Goal: Task Accomplishment & Management: Use online tool/utility

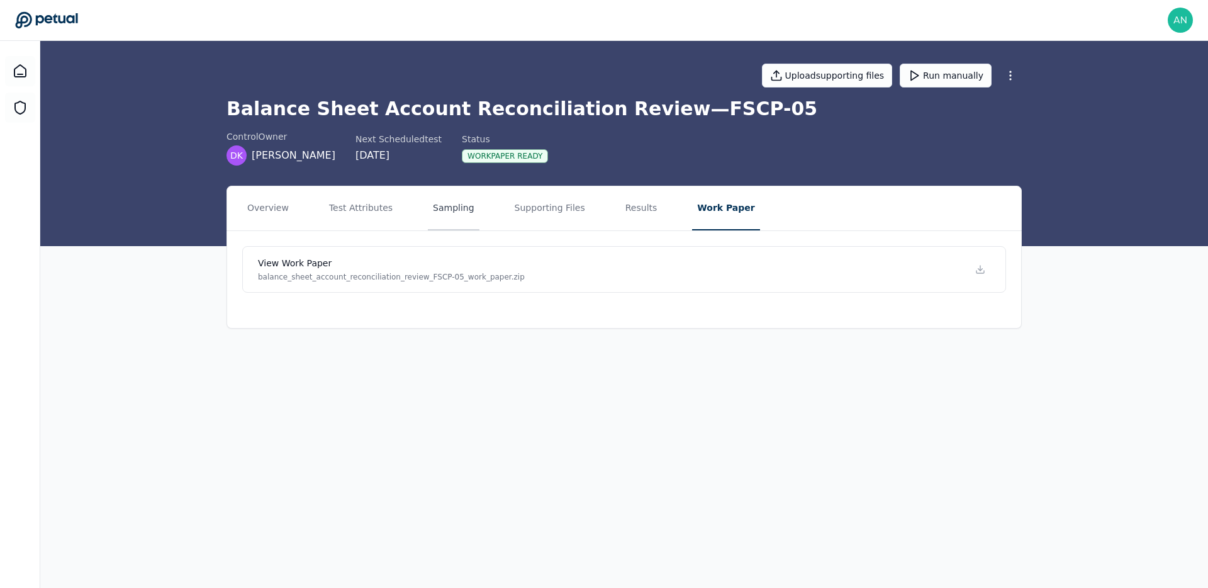
click at [442, 206] on button "Sampling" at bounding box center [454, 208] width 52 height 44
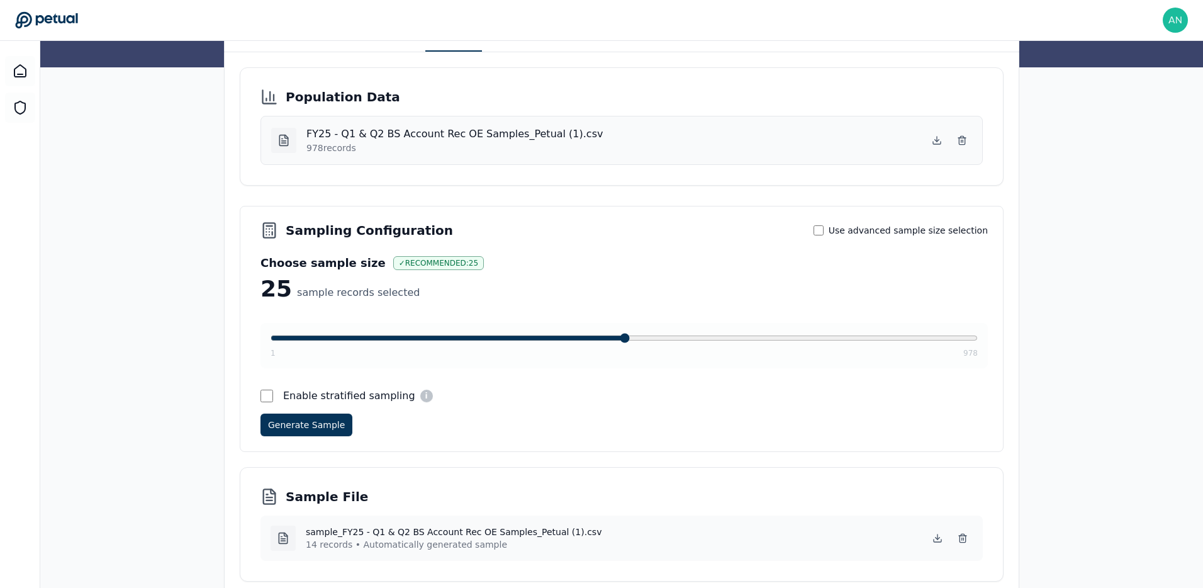
scroll to position [228, 0]
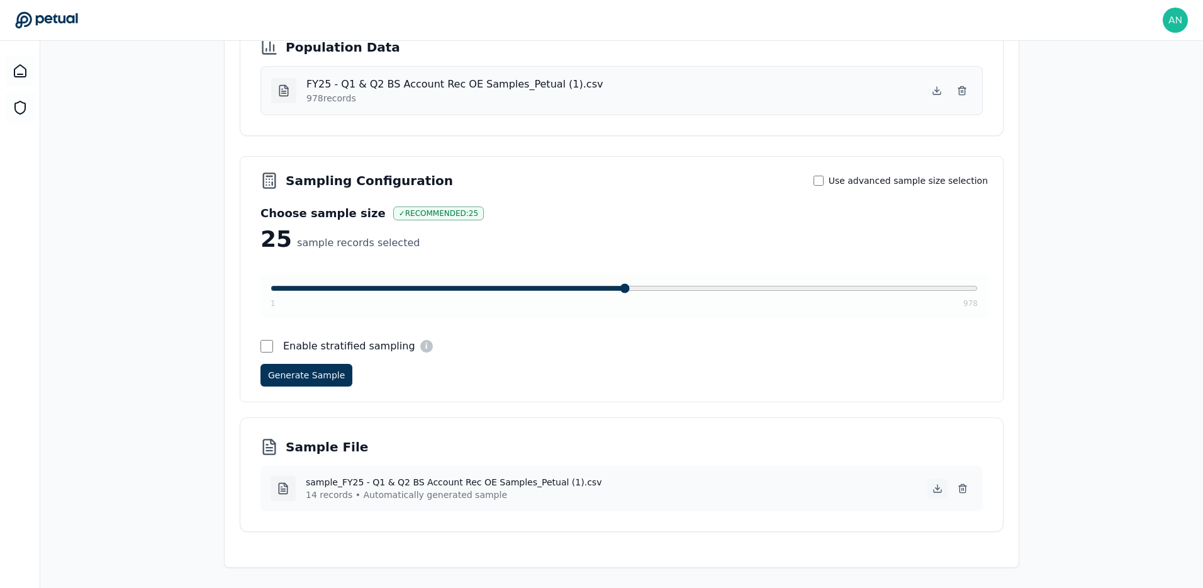
click at [943, 488] on button at bounding box center [937, 488] width 20 height 20
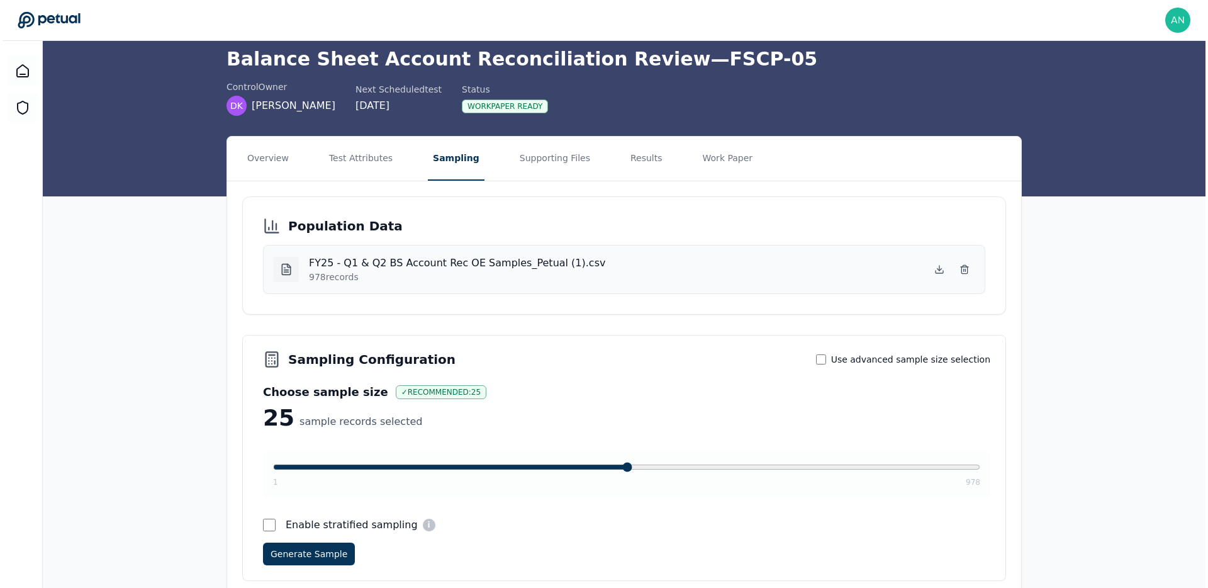
scroll to position [0, 0]
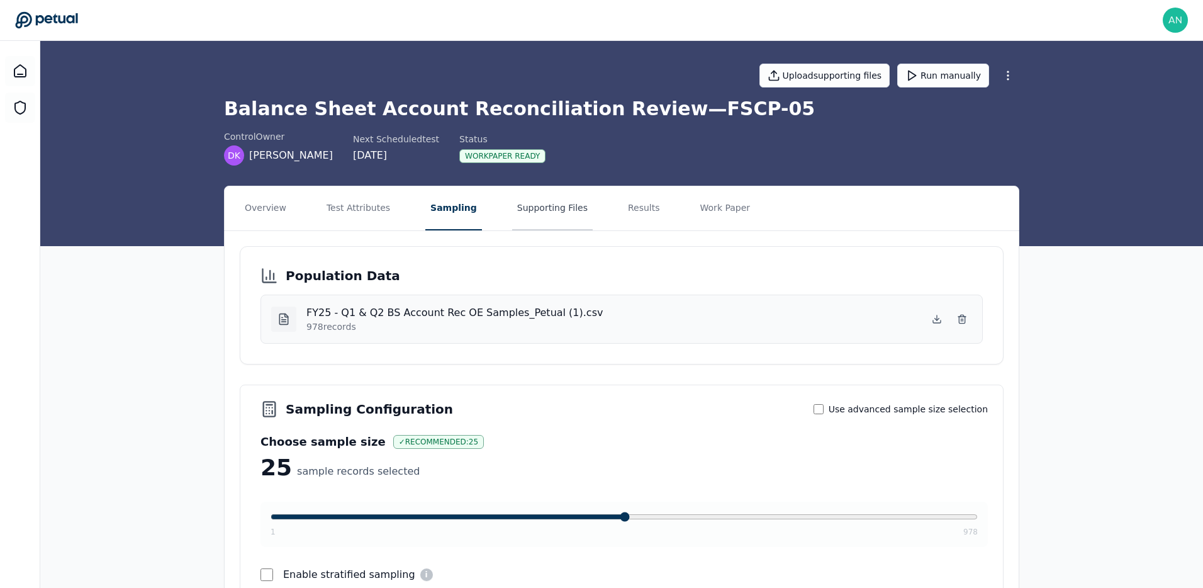
click at [568, 228] on button "Supporting Files" at bounding box center [552, 208] width 81 height 44
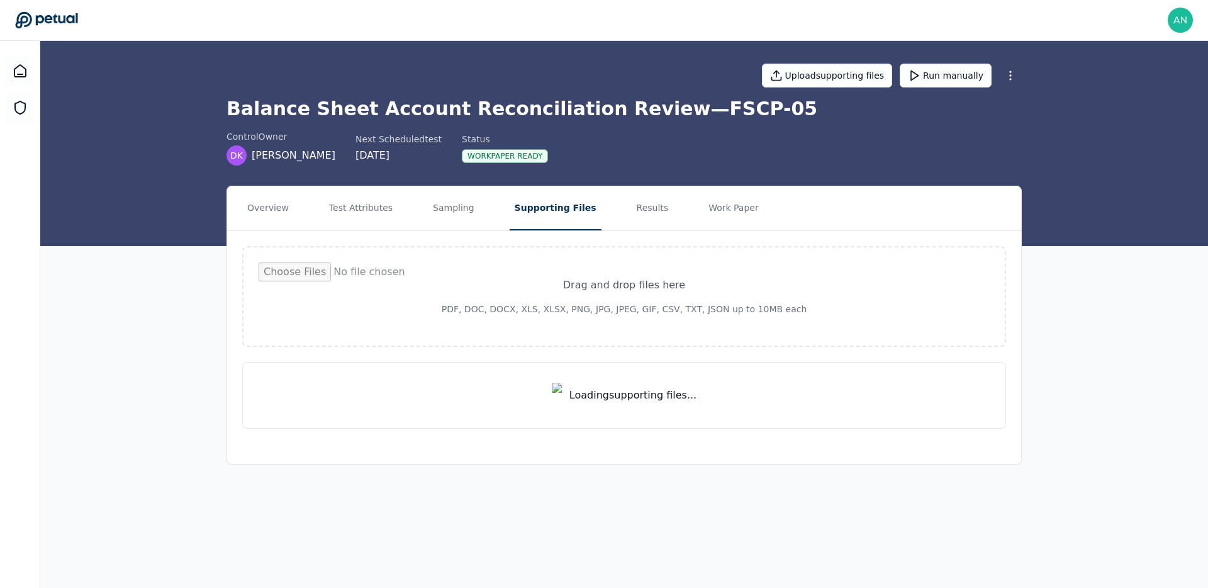
click at [586, 218] on nav "Overview Test Attributes Sampling Supporting Files Results Work Paper" at bounding box center [624, 208] width 794 height 44
click at [605, 213] on nav "Overview Test Attributes Sampling Supporting Files Results Work Paper" at bounding box center [624, 208] width 794 height 44
drag, startPoint x: 607, startPoint y: 212, endPoint x: 615, endPoint y: 210, distance: 7.8
click at [611, 211] on nav "Overview Test Attributes Sampling Supporting Files Results Work Paper" at bounding box center [624, 208] width 794 height 44
click at [632, 210] on button "Results" at bounding box center [653, 208] width 42 height 44
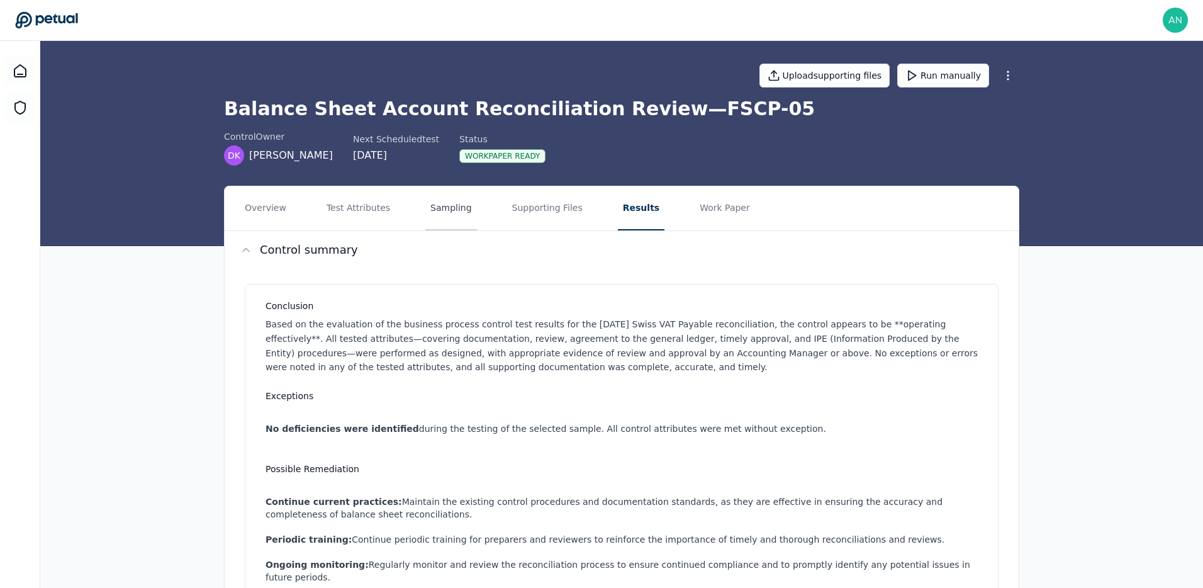
click at [457, 217] on button "Sampling" at bounding box center [451, 208] width 52 height 44
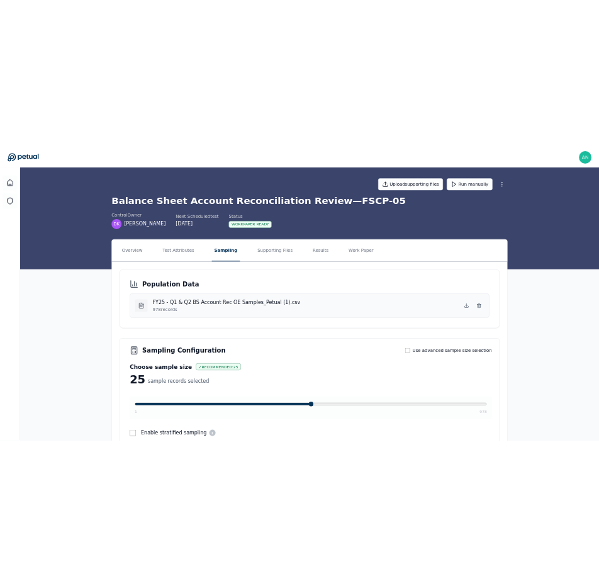
scroll to position [3, 0]
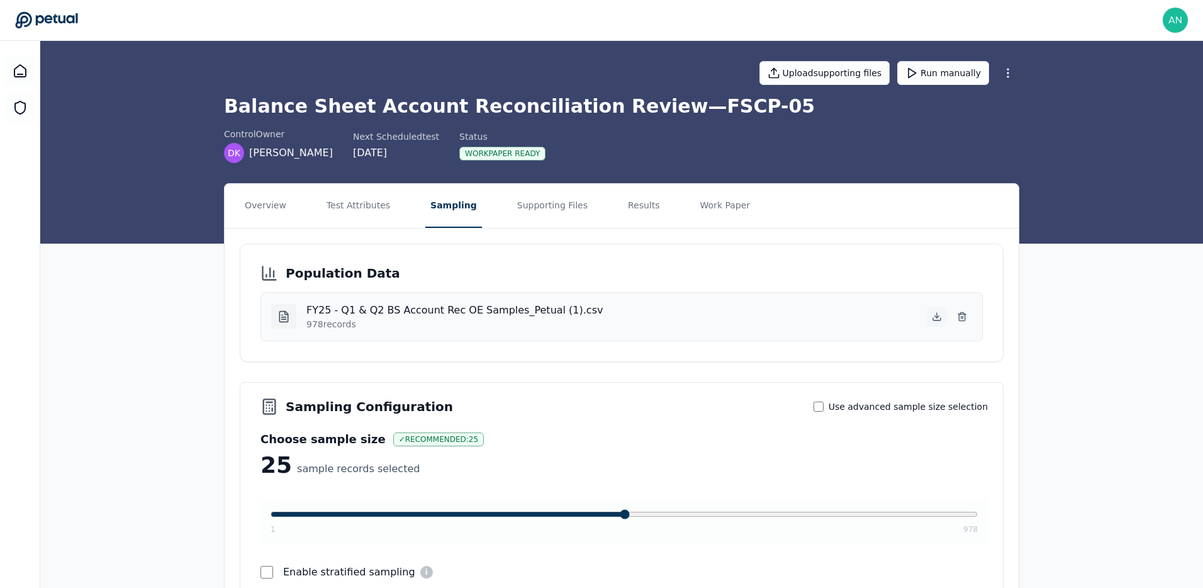
click at [930, 320] on button at bounding box center [937, 316] width 20 height 20
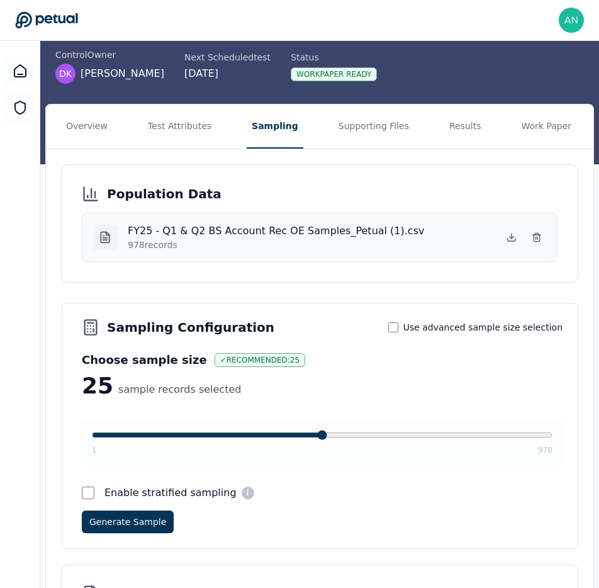
scroll to position [0, 0]
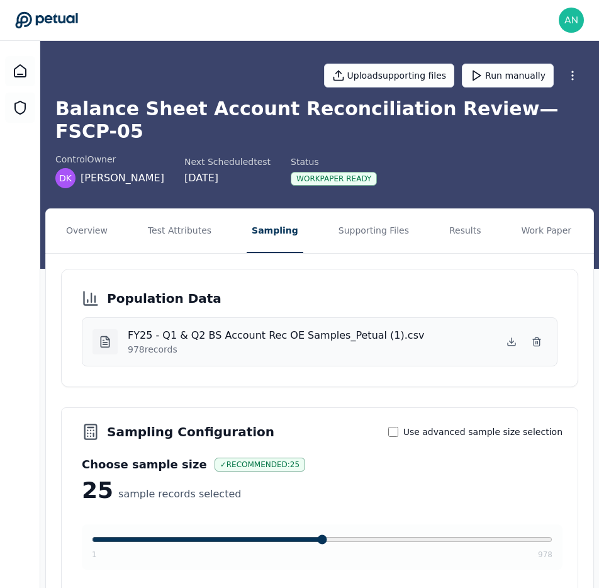
click at [213, 328] on h4 "FY25 - Q1 & Q2 BS Account Rec OE Samples_Petual (1).csv" at bounding box center [276, 335] width 296 height 15
drag, startPoint x: 361, startPoint y: 320, endPoint x: 576, endPoint y: 313, distance: 215.9
click at [377, 328] on h4 "FY25 - Q1 & Q2 BS Account Rec OE Samples_Petual (1).csv" at bounding box center [276, 335] width 296 height 15
click at [508, 337] on icon at bounding box center [512, 342] width 10 height 10
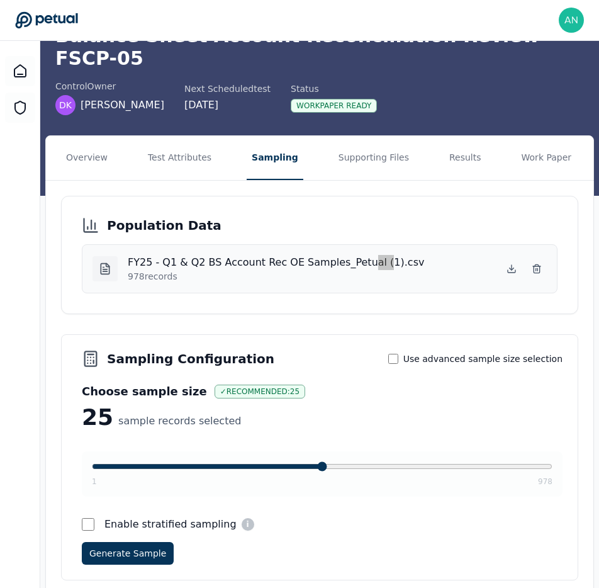
scroll to position [228, 0]
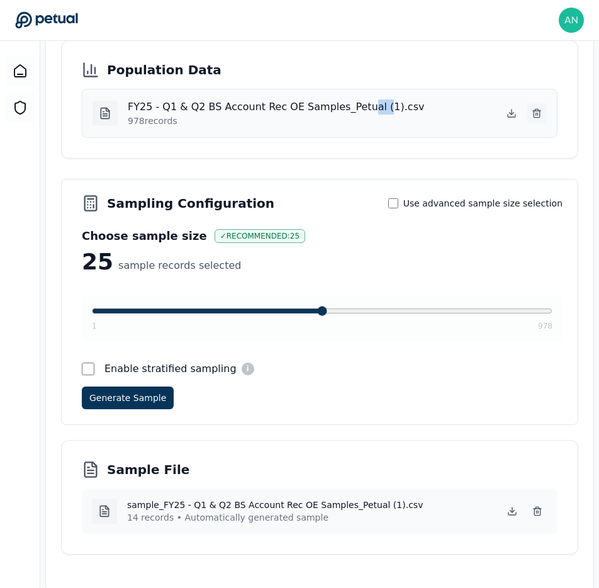
click at [534, 108] on icon at bounding box center [537, 113] width 10 height 10
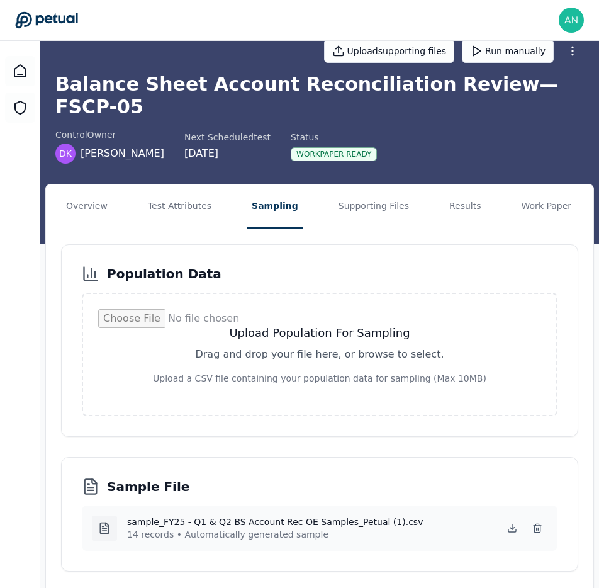
scroll to position [42, 0]
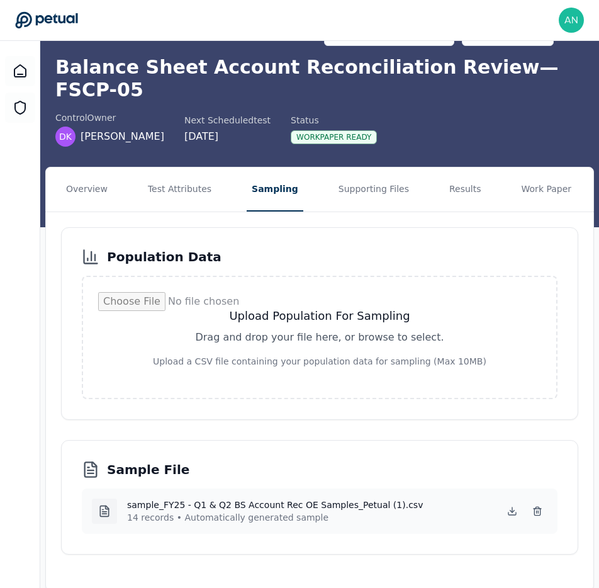
click at [375, 340] on input "file" at bounding box center [319, 337] width 443 height 91
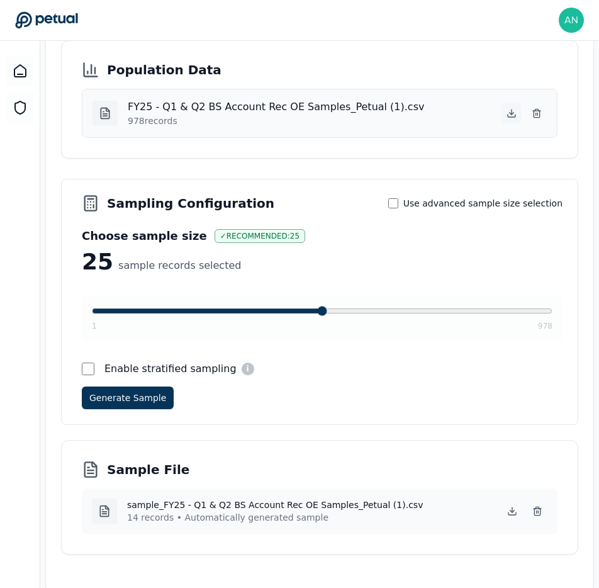
scroll to position [0, 0]
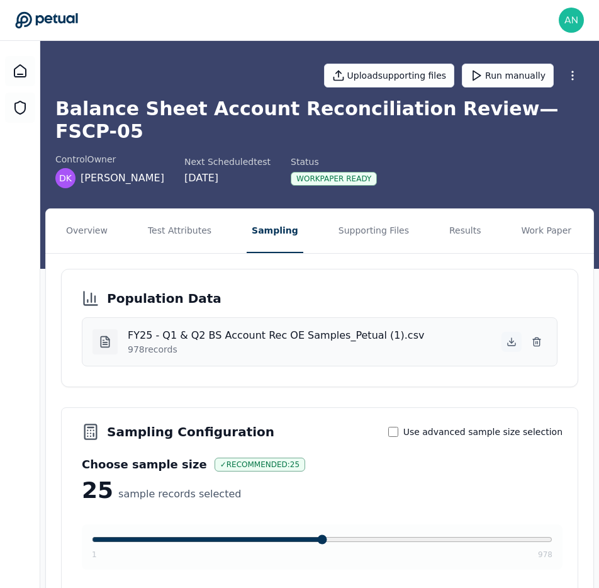
click at [512, 337] on icon at bounding box center [512, 342] width 10 height 10
click at [537, 337] on icon at bounding box center [537, 342] width 10 height 10
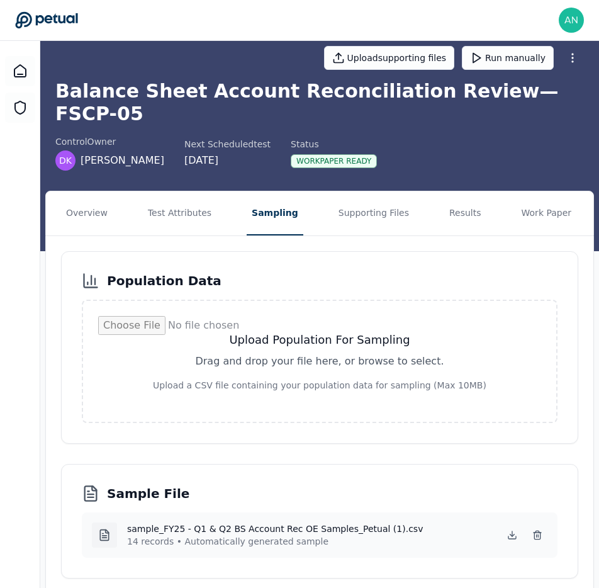
scroll to position [42, 0]
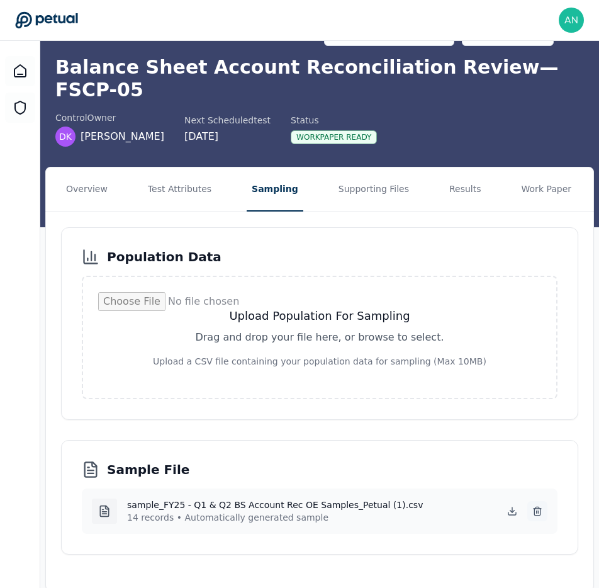
click at [539, 506] on icon at bounding box center [537, 511] width 10 height 10
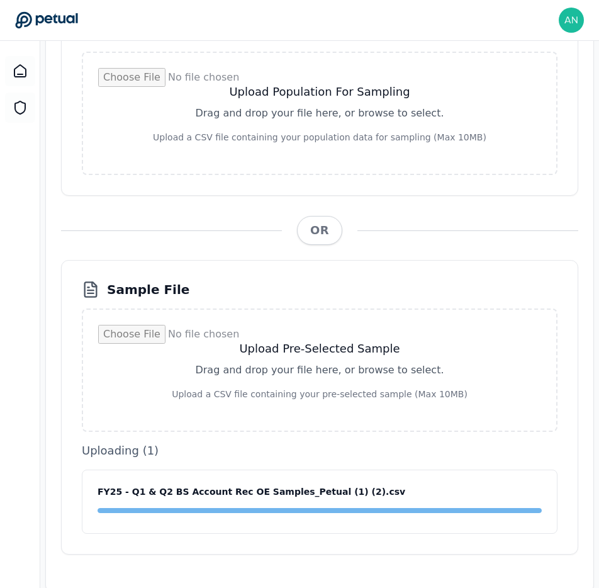
scroll to position [0, 0]
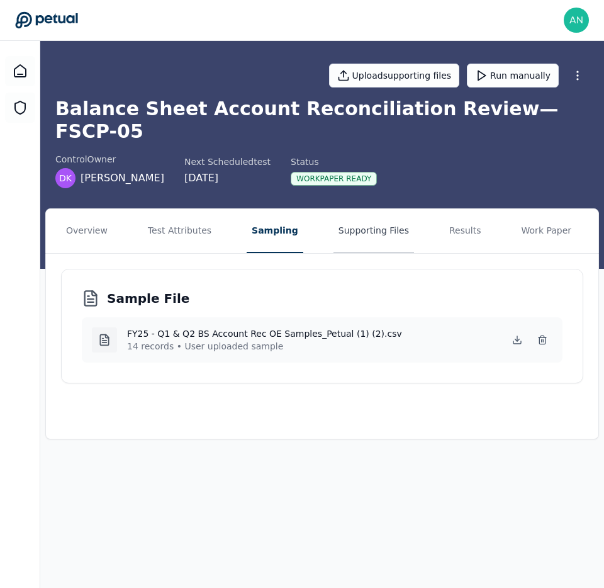
click at [374, 209] on button "Supporting Files" at bounding box center [373, 231] width 81 height 44
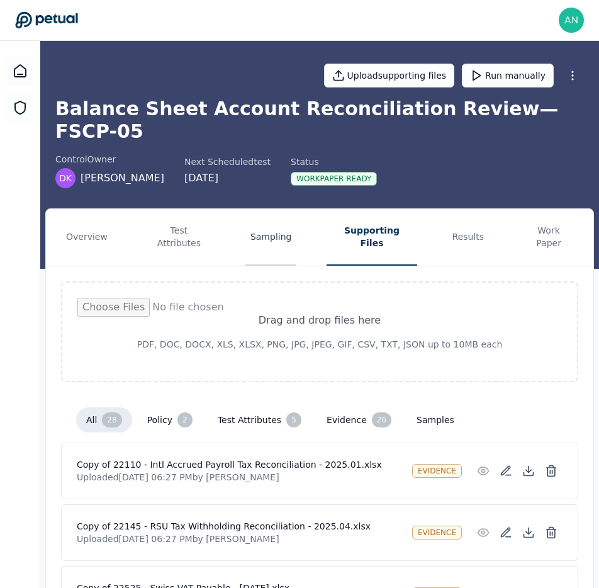
click at [256, 217] on button "Sampling" at bounding box center [271, 237] width 52 height 57
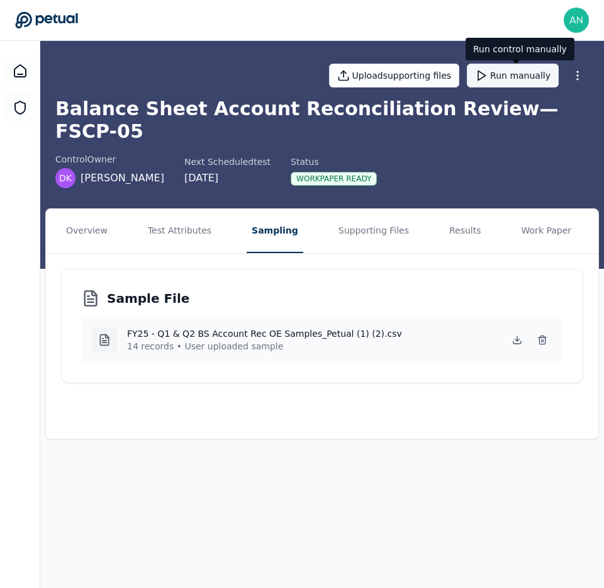
click at [503, 84] on button "Run manually" at bounding box center [513, 76] width 92 height 24
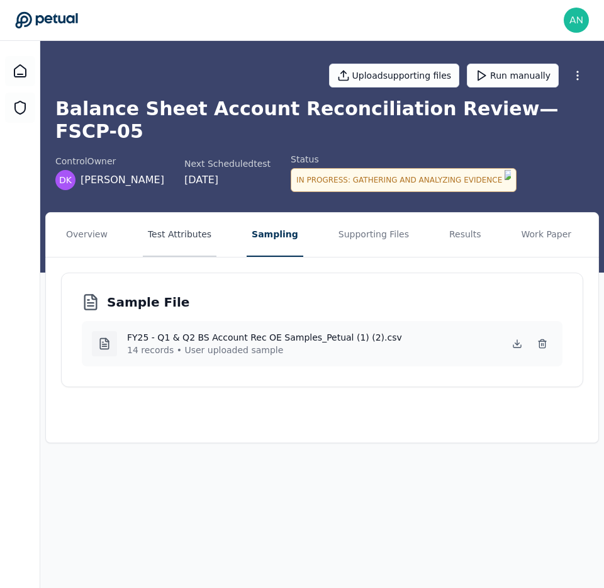
click at [192, 215] on button "Test Attributes" at bounding box center [180, 235] width 74 height 44
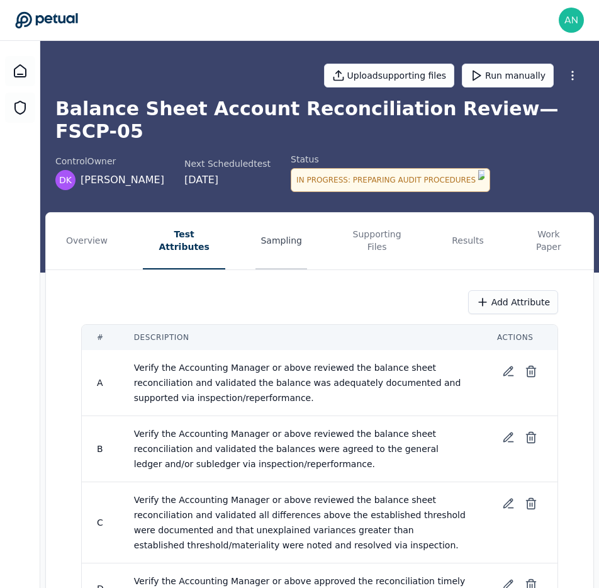
click at [272, 213] on button "Sampling" at bounding box center [281, 241] width 52 height 57
